Goal: Task Accomplishment & Management: Manage account settings

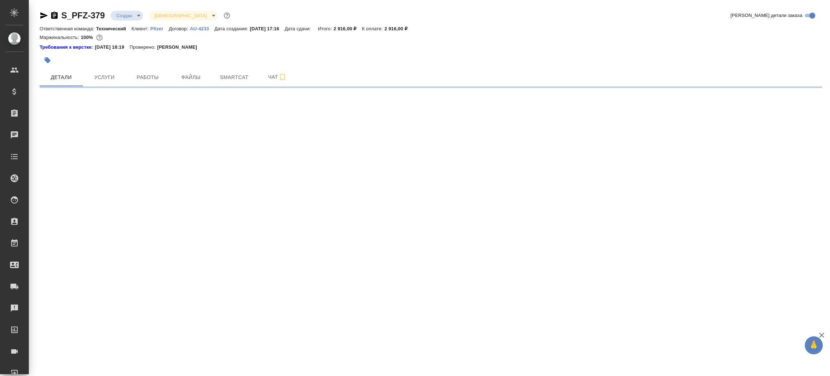
select select "RU"
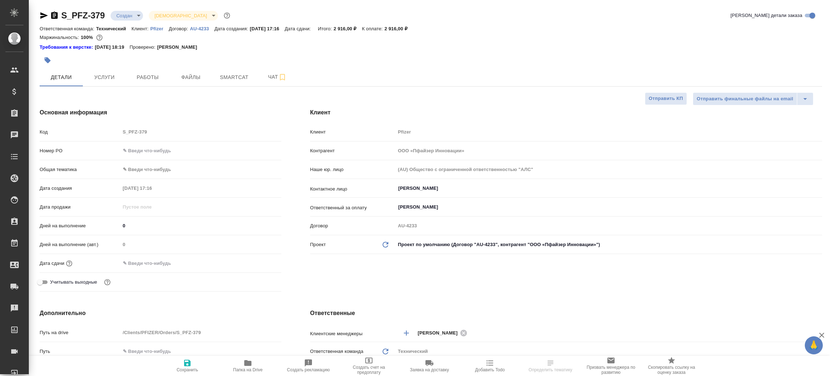
type textarea "x"
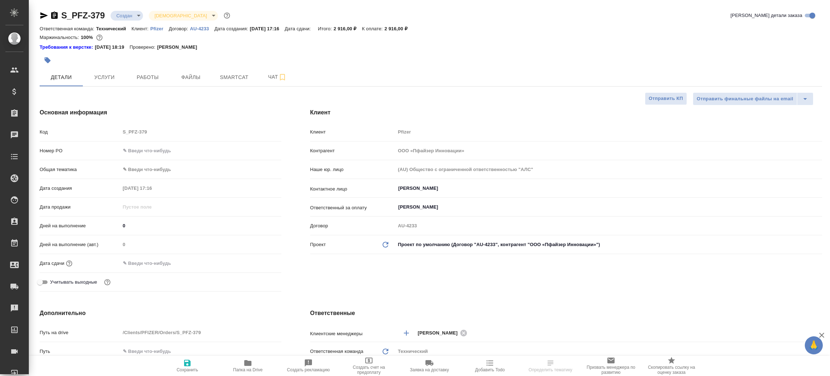
type textarea "x"
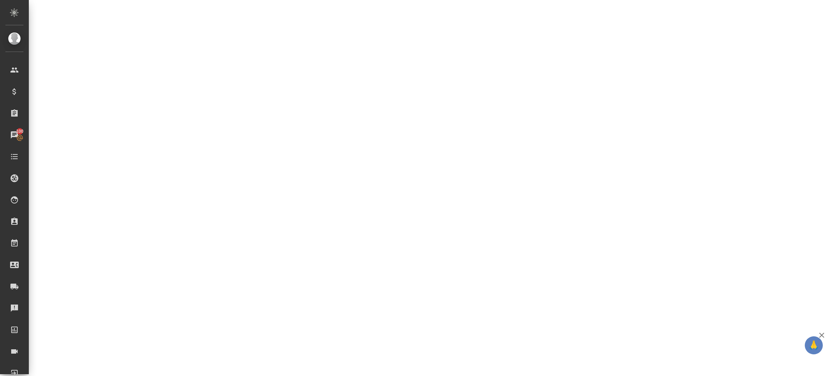
select select "RU"
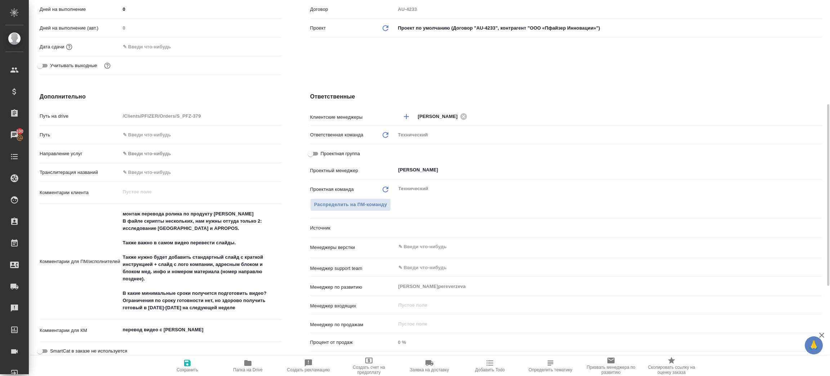
type textarea "x"
click at [248, 364] on icon "button" at bounding box center [247, 363] width 7 height 6
type textarea "x"
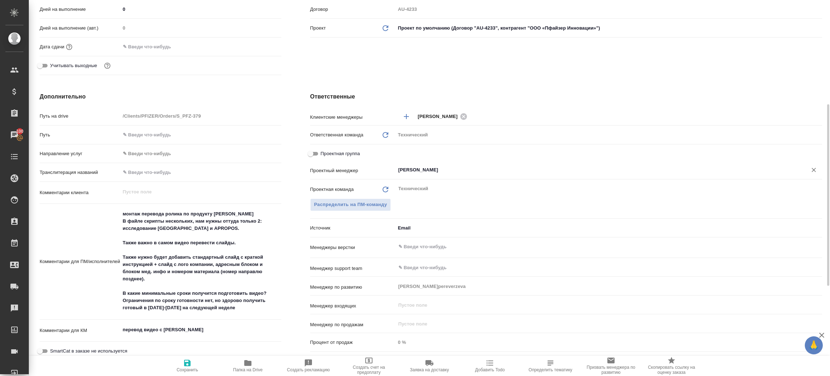
type textarea "x"
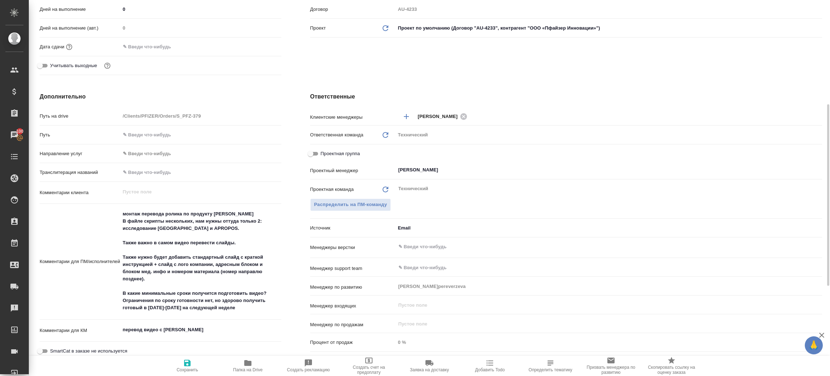
type textarea "x"
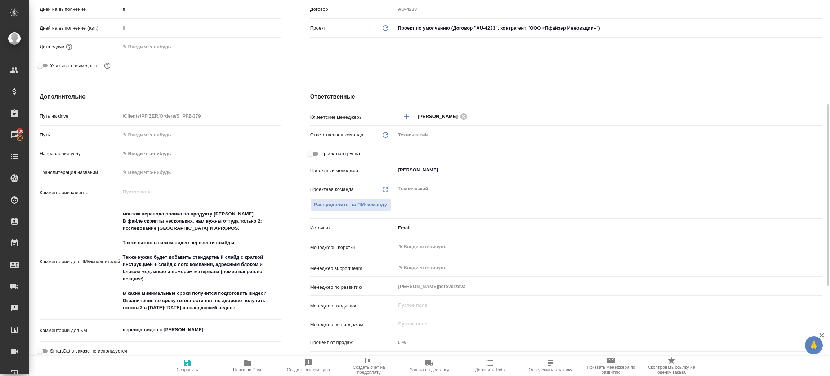
type textarea "x"
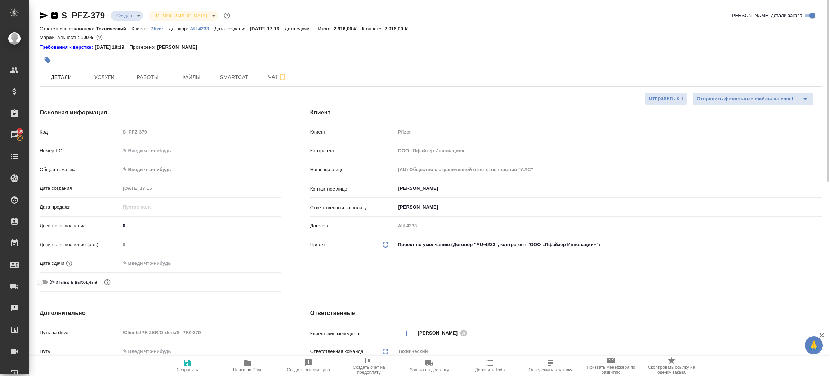
scroll to position [54, 0]
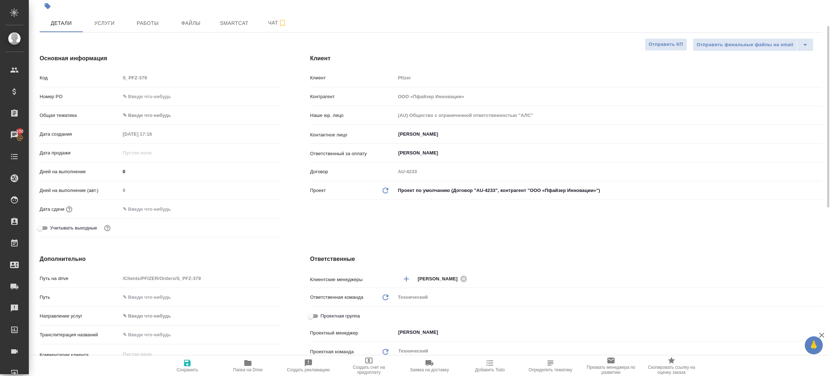
type textarea "x"
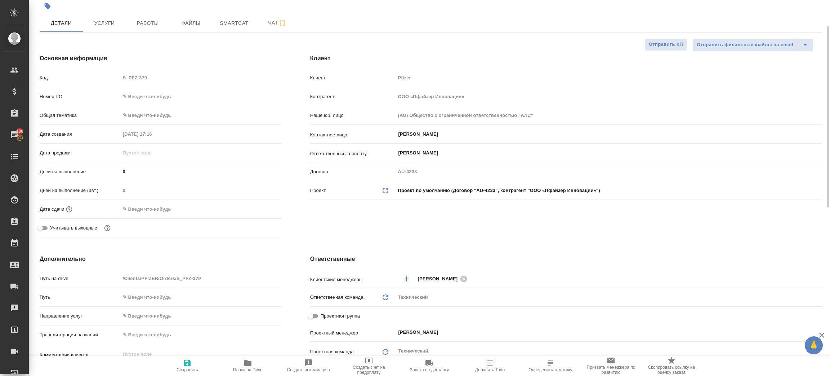
type textarea "x"
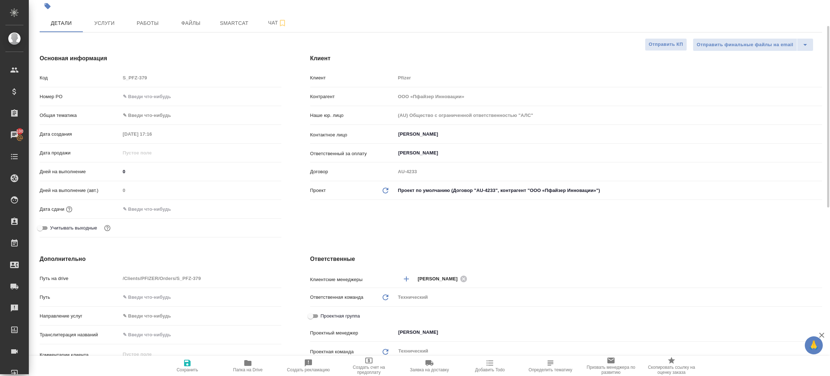
type textarea "x"
click at [244, 365] on icon "button" at bounding box center [248, 362] width 9 height 9
type textarea "x"
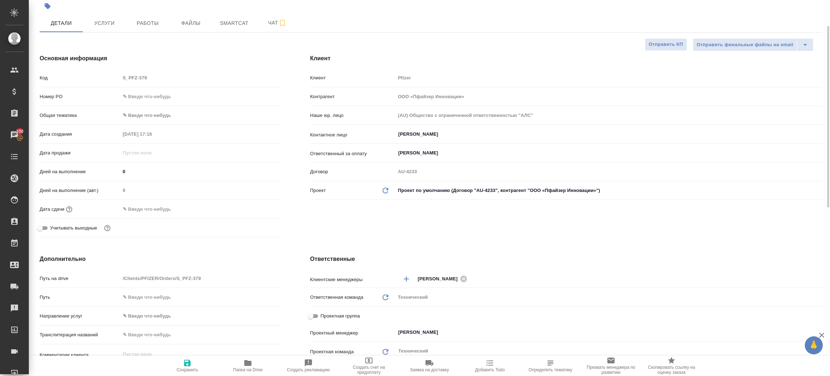
type textarea "x"
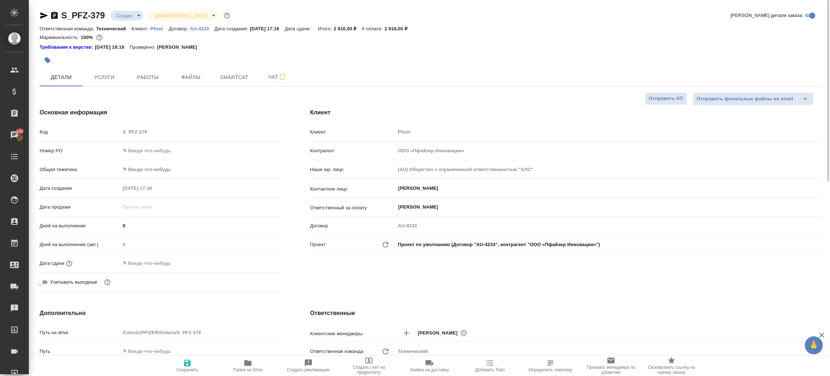
type textarea "x"
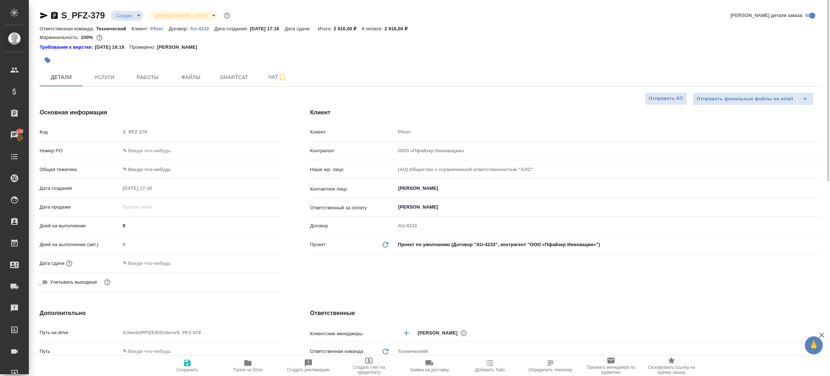
type textarea "x"
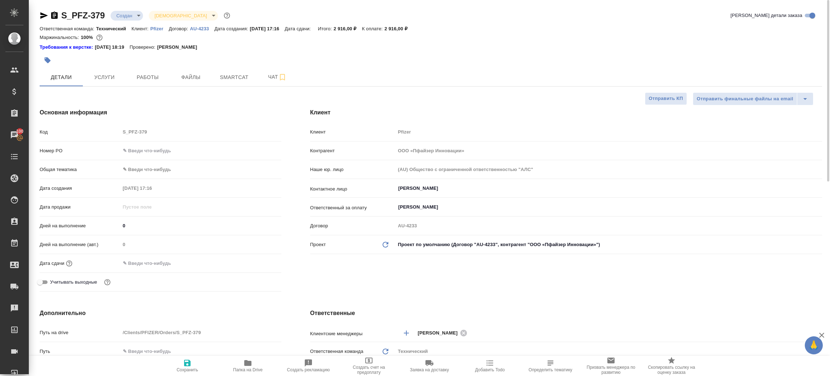
type textarea "x"
